Goal: Task Accomplishment & Management: Manage account settings

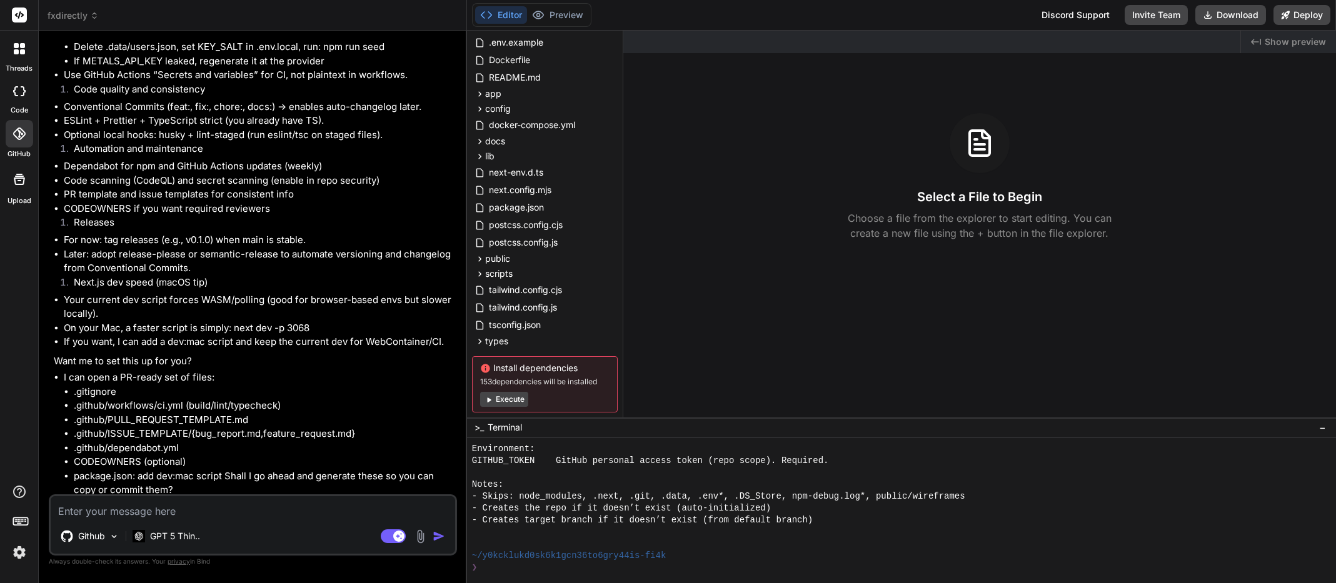
scroll to position [4435, 0]
click at [171, 504] on textarea at bounding box center [253, 507] width 404 height 23
click at [19, 11] on rect at bounding box center [19, 15] width 15 height 15
click at [20, 13] on icon at bounding box center [19, 15] width 9 height 8
click at [1145, 16] on button "Invite Team" at bounding box center [1156, 15] width 63 height 20
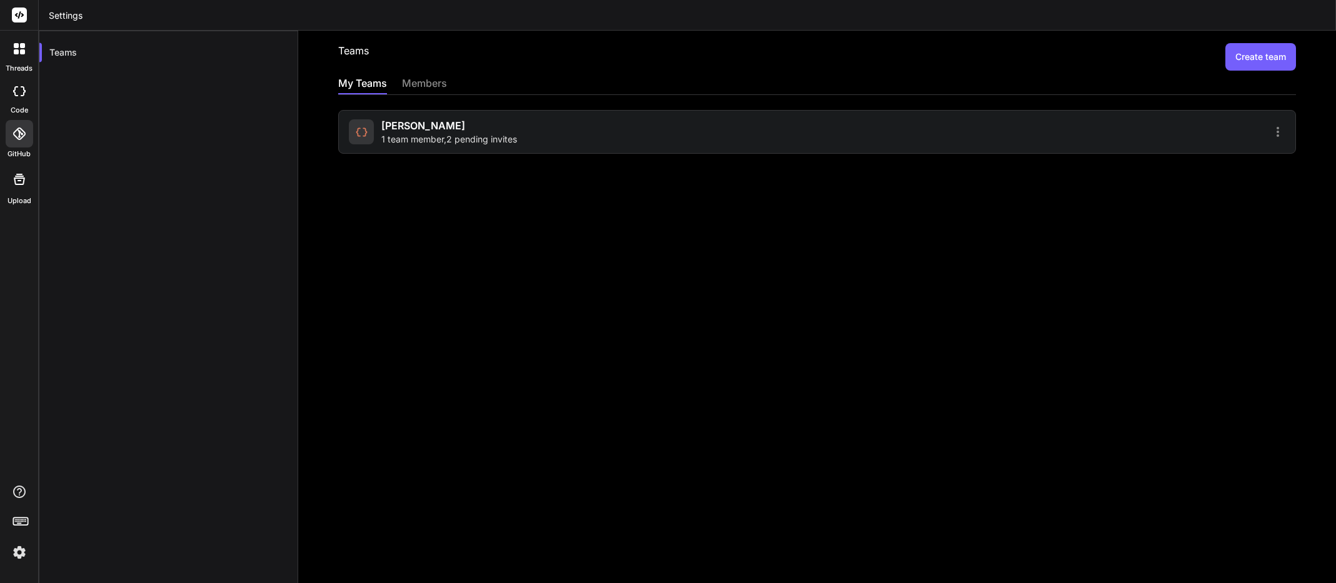
click at [1276, 128] on icon at bounding box center [1277, 132] width 3 height 10
click at [1037, 133] on div at bounding box center [668, 291] width 1336 height 583
click at [1249, 129] on div at bounding box center [1053, 131] width 464 height 15
click at [1270, 131] on icon at bounding box center [1277, 131] width 15 height 15
click at [1196, 160] on span "Members" at bounding box center [1195, 164] width 39 height 13
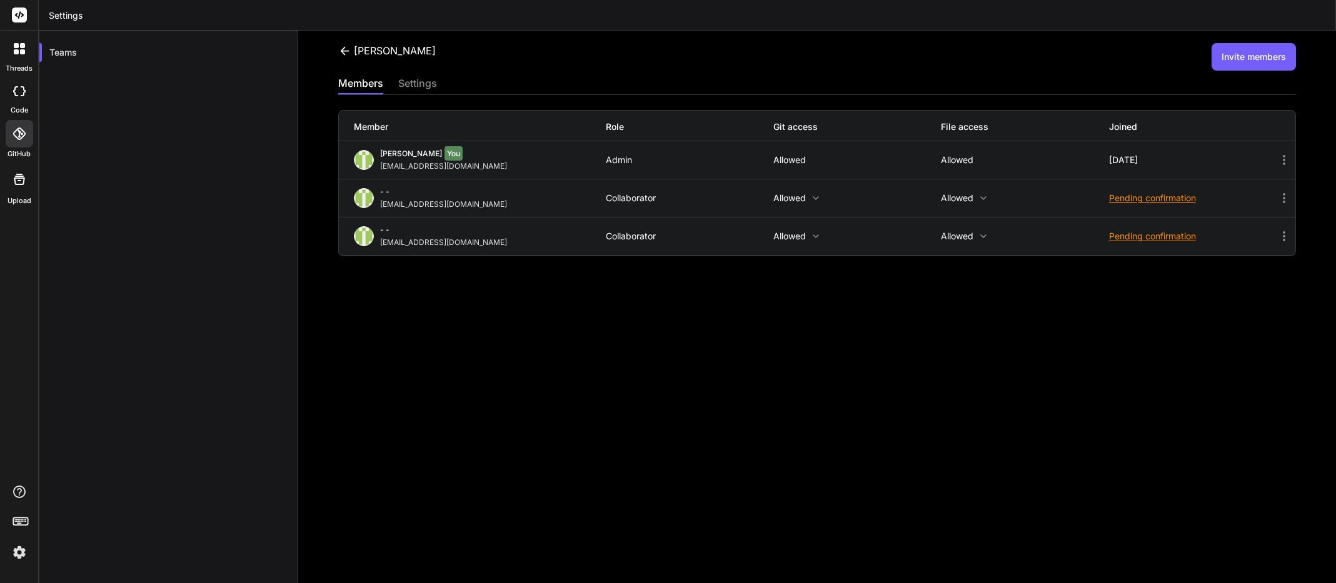
click at [1283, 236] on icon at bounding box center [1284, 236] width 3 height 10
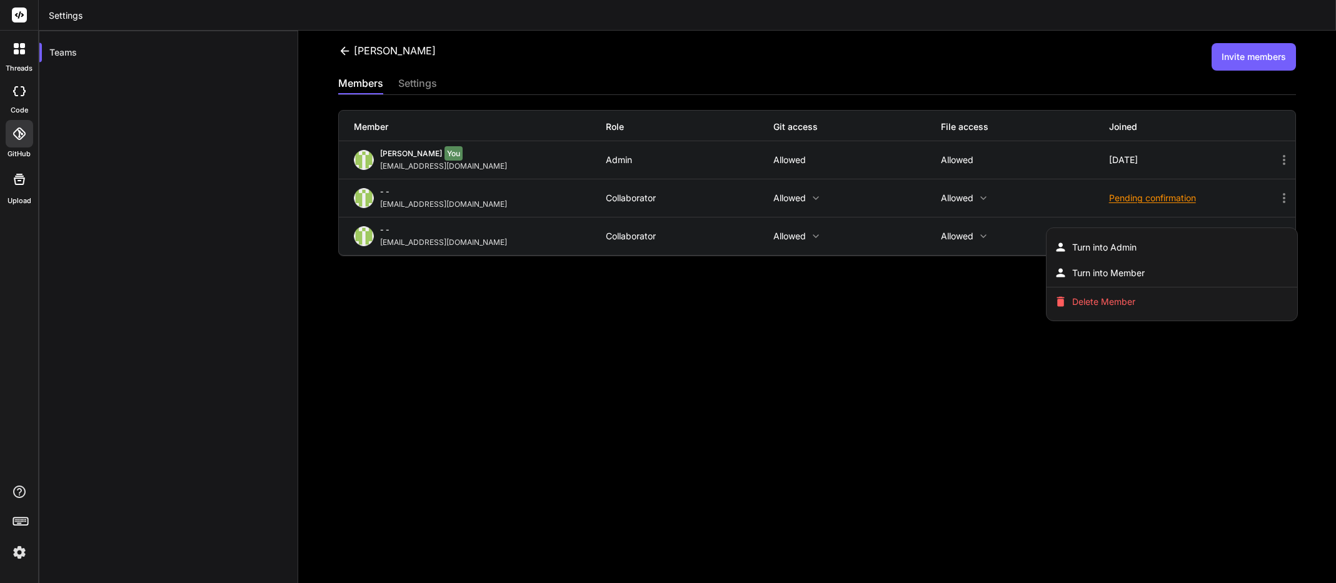
click at [1008, 231] on div at bounding box center [668, 291] width 1336 height 583
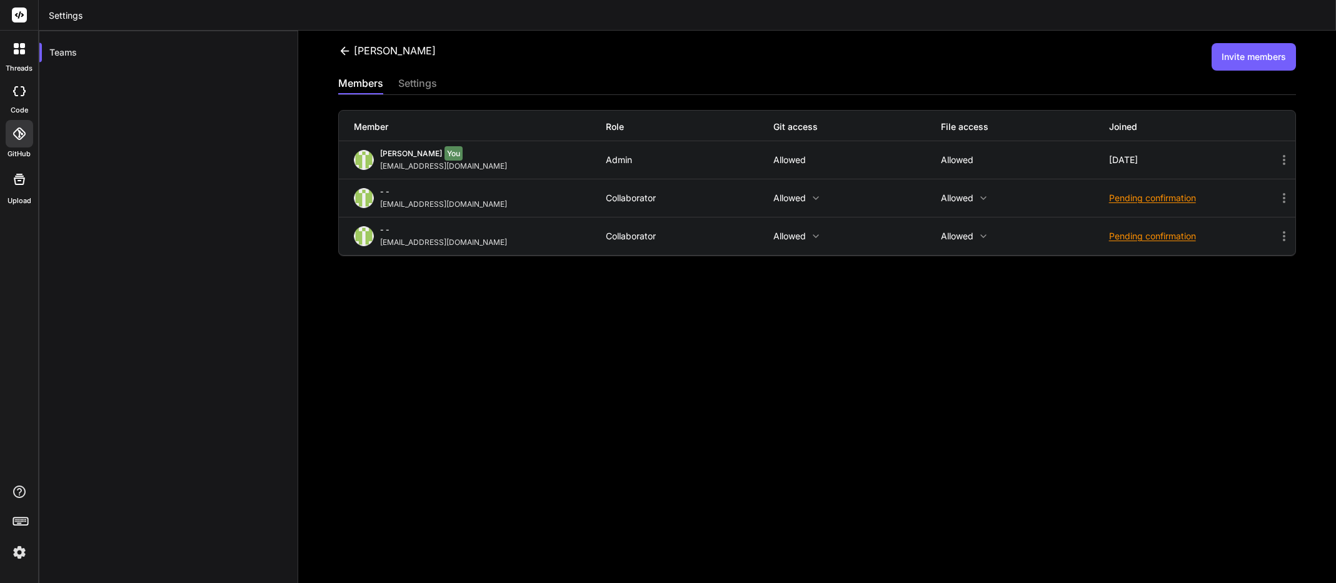
click at [1276, 237] on icon at bounding box center [1283, 236] width 15 height 15
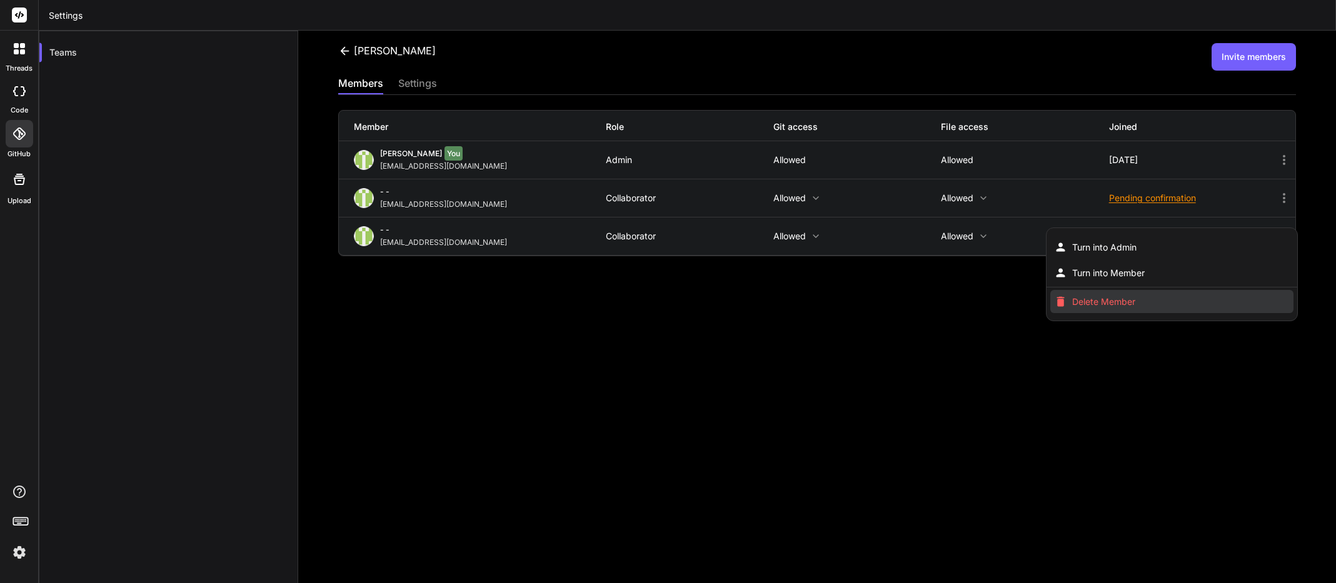
click at [1115, 301] on span "Delete Member" at bounding box center [1103, 302] width 63 height 13
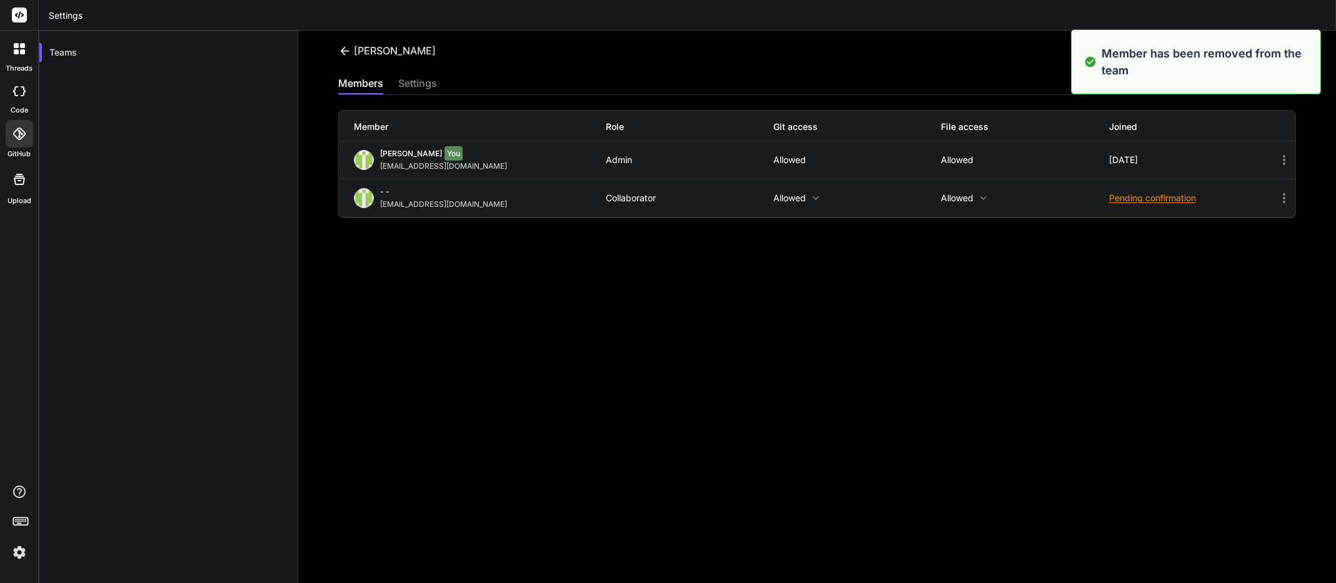
click at [1006, 64] on div "Chan Invite members" at bounding box center [817, 57] width 958 height 28
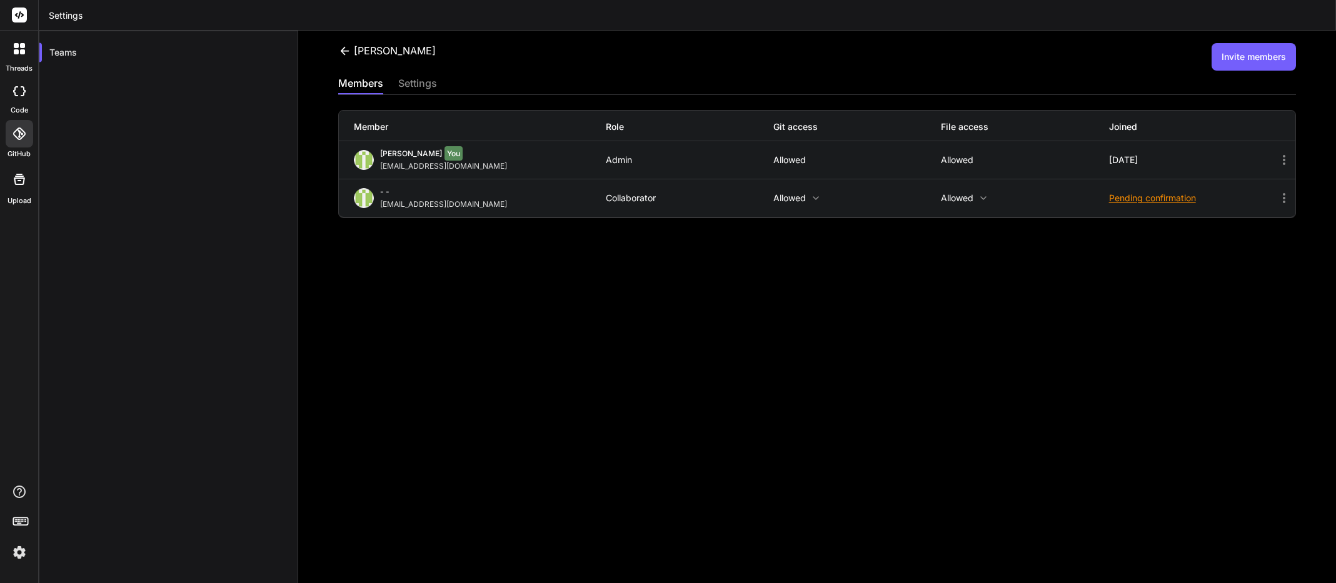
click at [1235, 58] on button "Invite members" at bounding box center [1253, 57] width 84 height 28
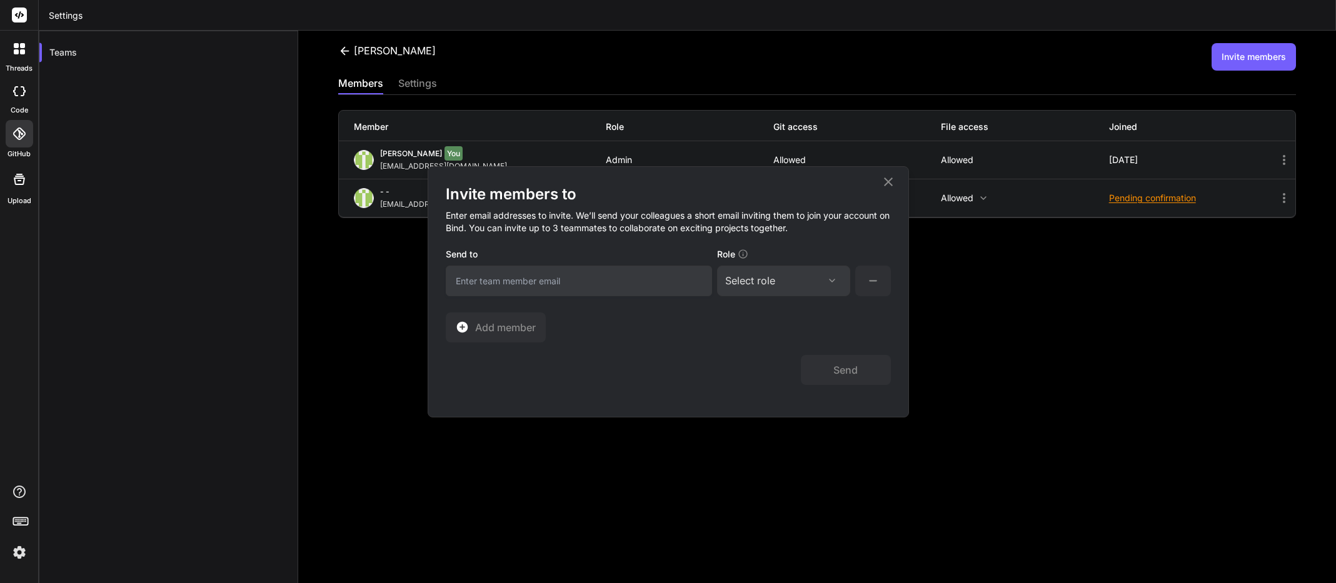
click at [486, 284] on input "email" at bounding box center [579, 281] width 266 height 31
type input "[EMAIL_ADDRESS][DOMAIN_NAME]"
click at [833, 282] on icon at bounding box center [832, 281] width 10 height 10
click at [768, 360] on div "Collaborator" at bounding box center [766, 364] width 50 height 13
click at [512, 326] on span "Add member" at bounding box center [505, 327] width 61 height 15
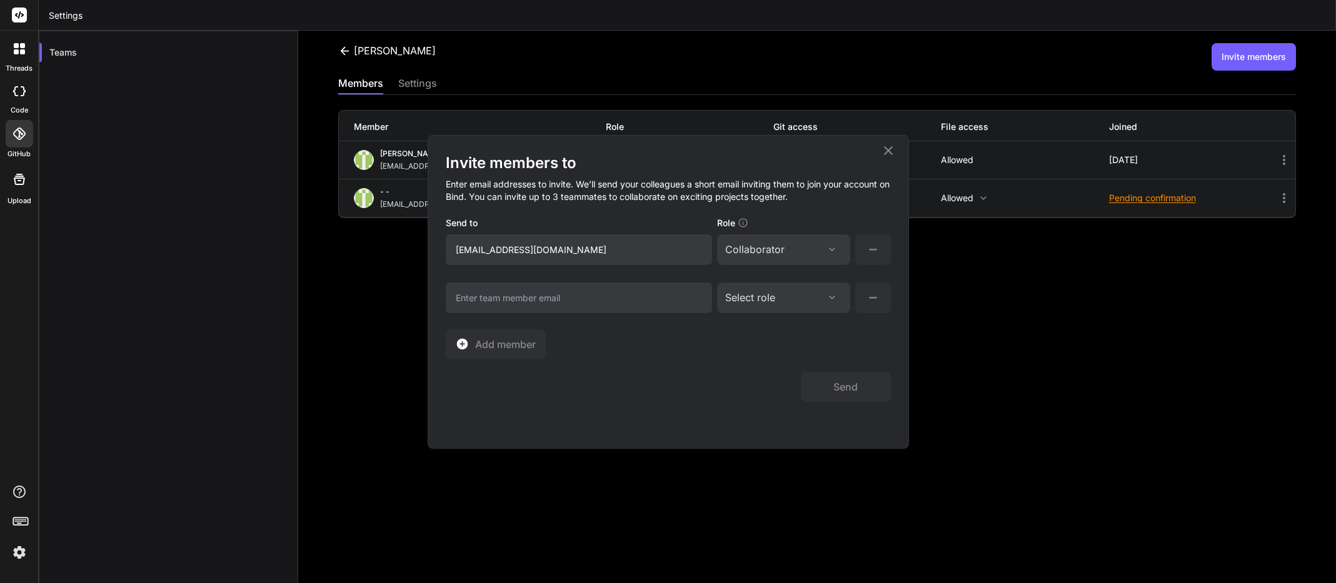
click at [878, 303] on icon at bounding box center [873, 298] width 16 height 16
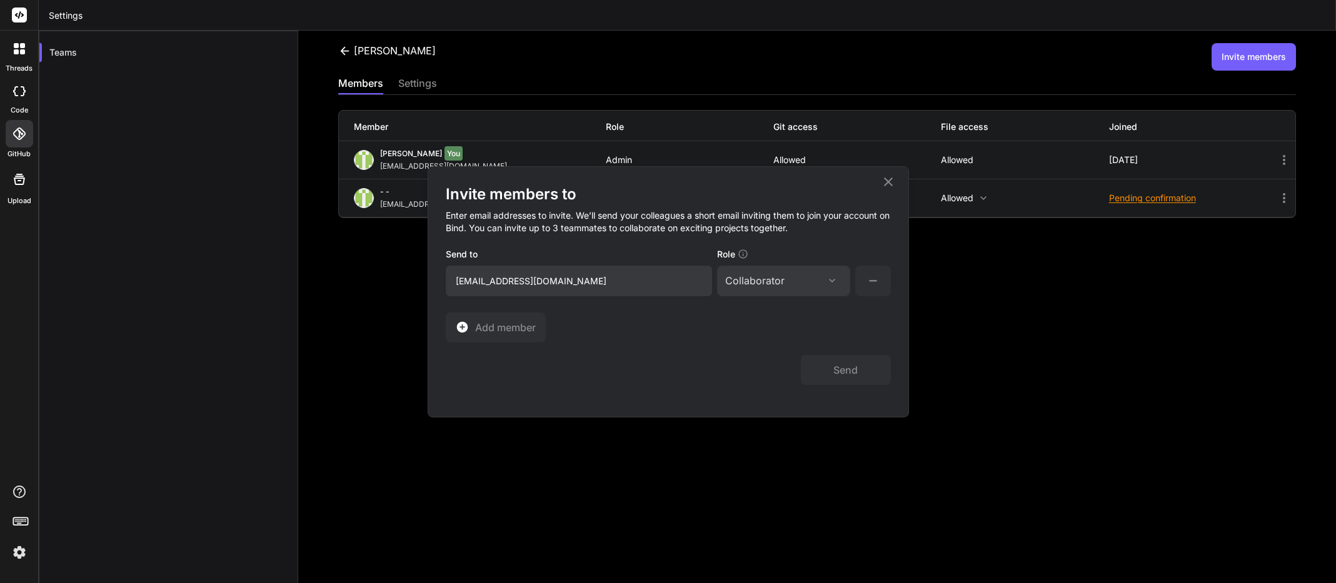
click at [581, 283] on input "[EMAIL_ADDRESS][DOMAIN_NAME]" at bounding box center [579, 281] width 266 height 31
click at [841, 372] on button "Send" at bounding box center [846, 370] width 90 height 30
